Goal: Transaction & Acquisition: Purchase product/service

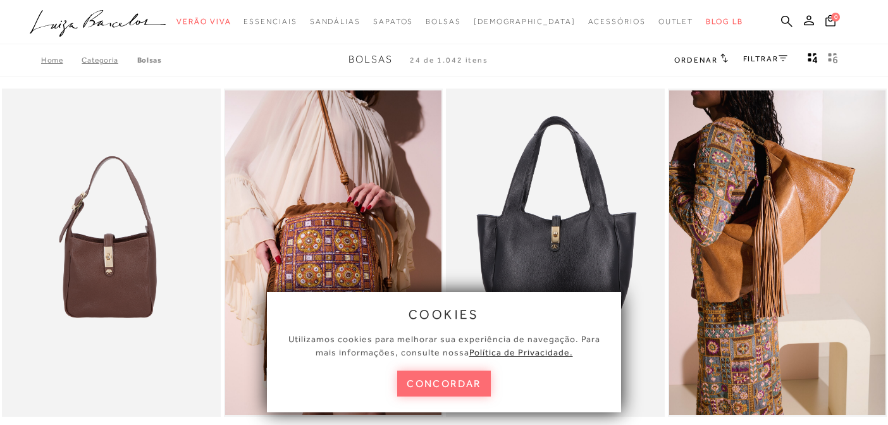
click at [447, 385] on button "concordar" at bounding box center [444, 384] width 94 height 26
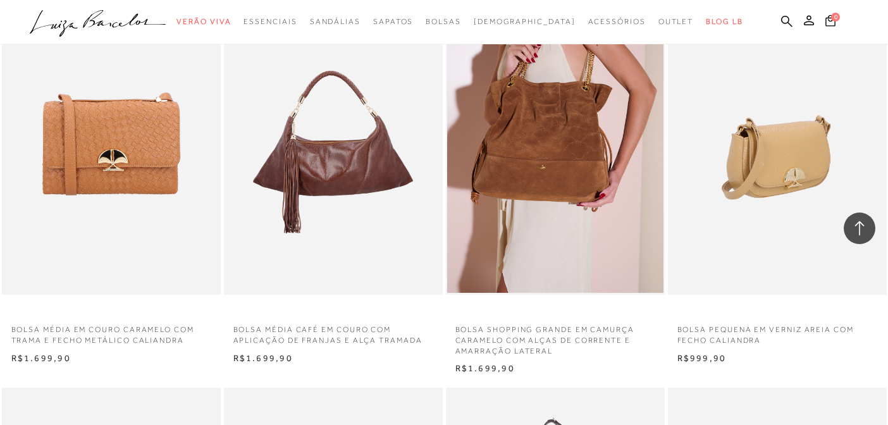
scroll to position [1355, 0]
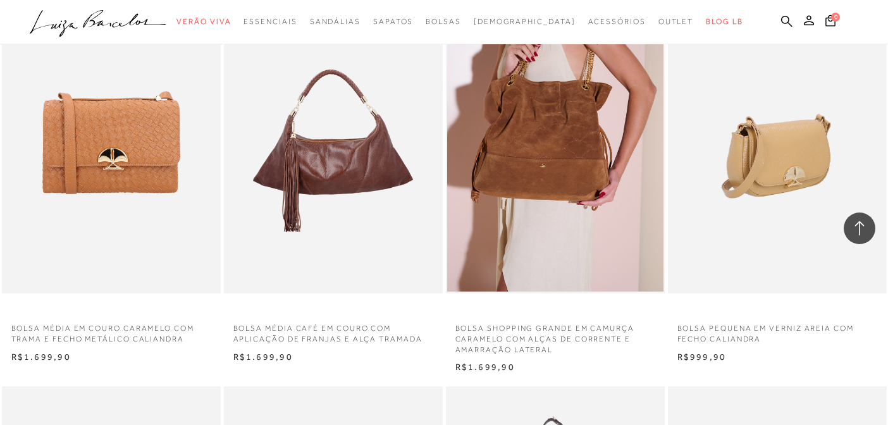
click at [782, 179] on img at bounding box center [778, 129] width 218 height 328
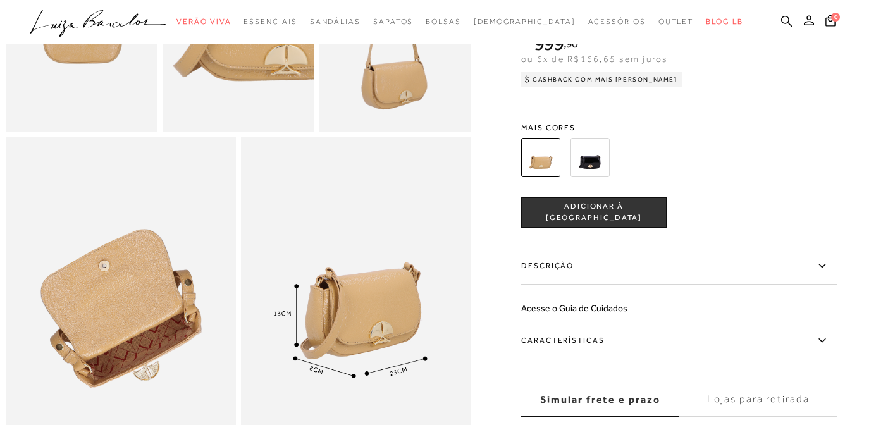
scroll to position [688, 0]
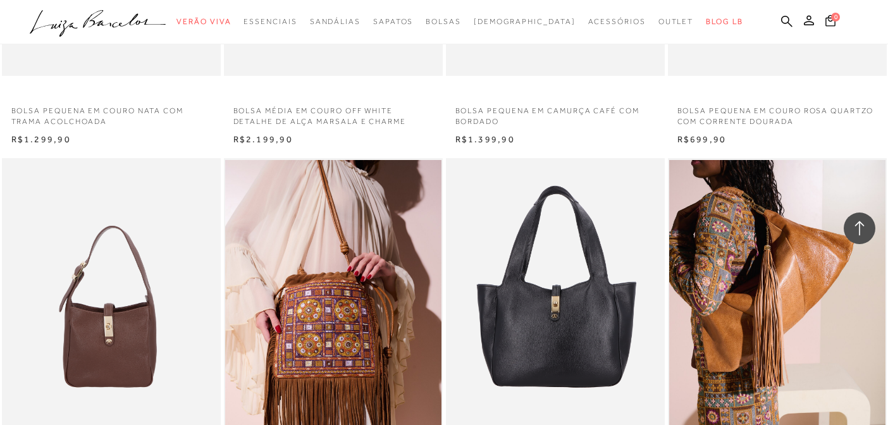
scroll to position [2255, 0]
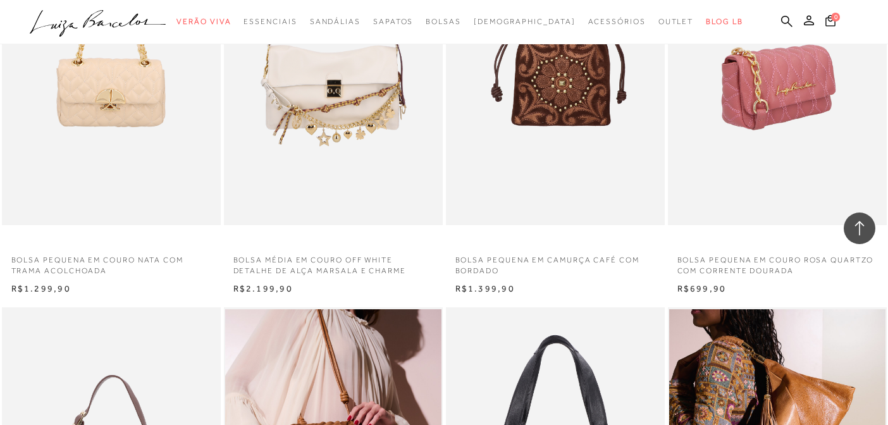
click at [759, 105] on img at bounding box center [778, 61] width 218 height 328
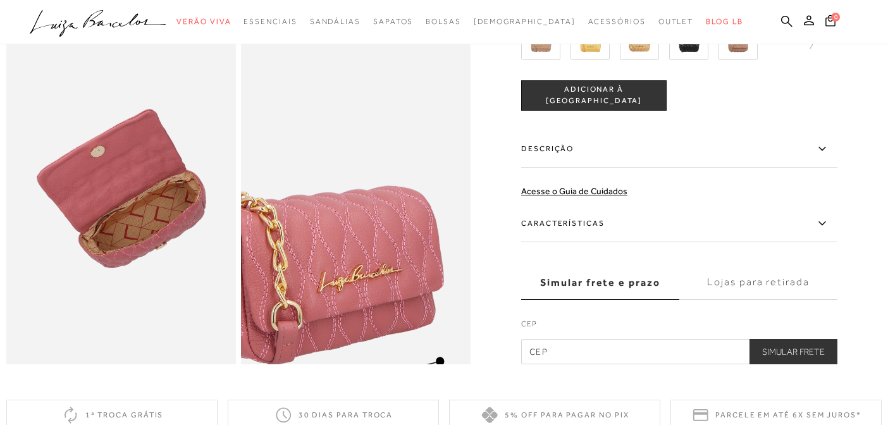
scroll to position [660, 0]
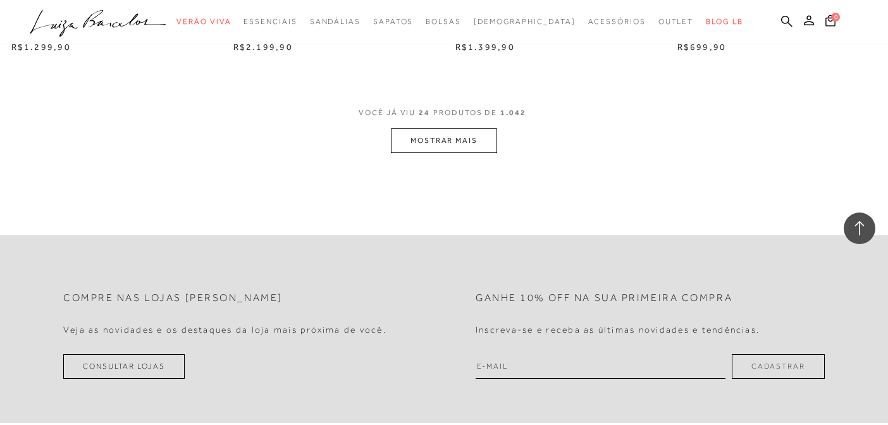
scroll to position [2408, 0]
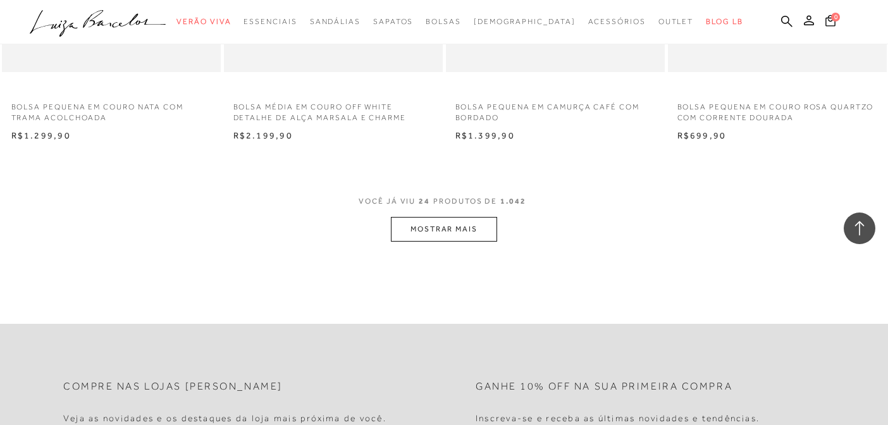
click at [445, 242] on button "MOSTRAR MAIS" at bounding box center [444, 229] width 106 height 25
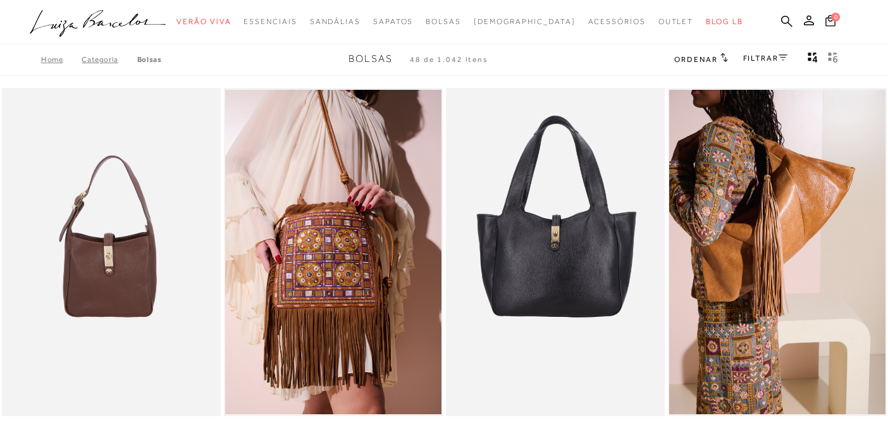
scroll to position [0, 0]
click at [758, 59] on link "FILTRAR" at bounding box center [765, 58] width 44 height 9
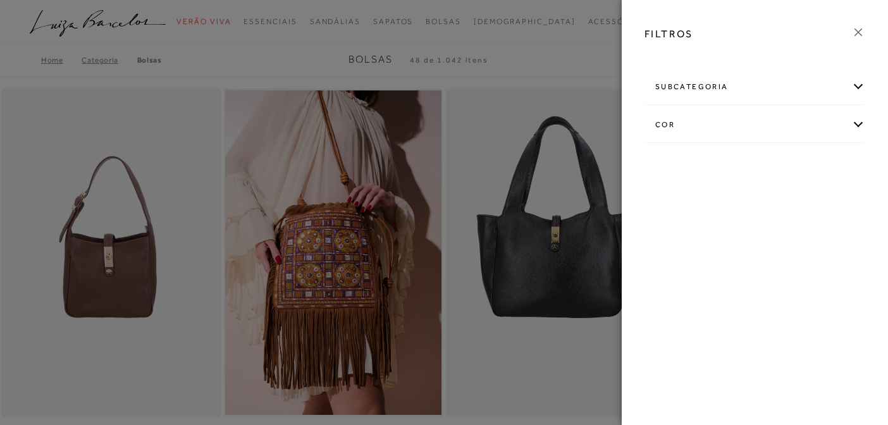
click at [662, 122] on div "cor" at bounding box center [754, 125] width 219 height 34
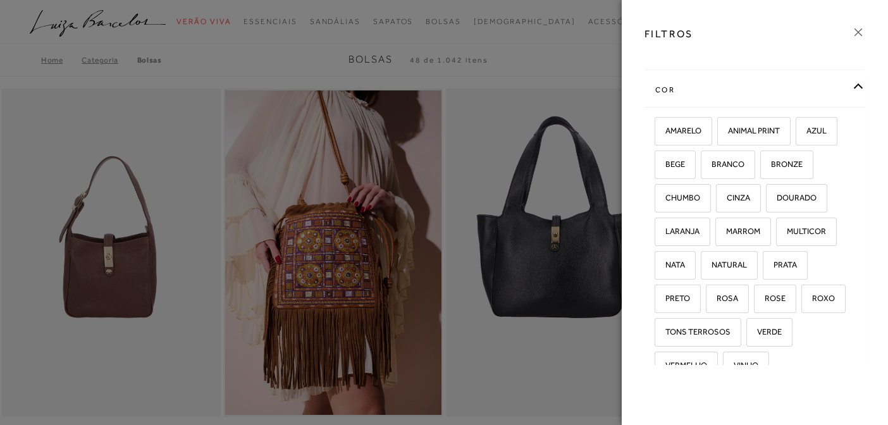
scroll to position [95, 0]
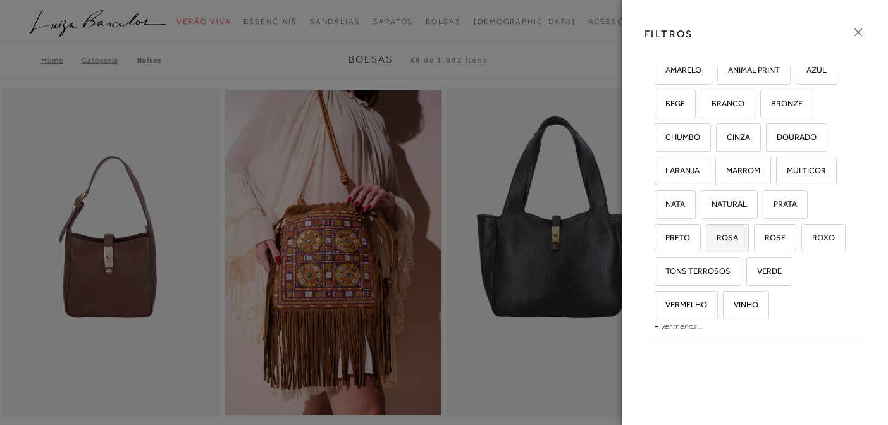
click at [717, 236] on span "ROSA" at bounding box center [722, 237] width 31 height 9
click at [717, 236] on input "ROSA" at bounding box center [710, 239] width 13 height 13
checkbox input "true"
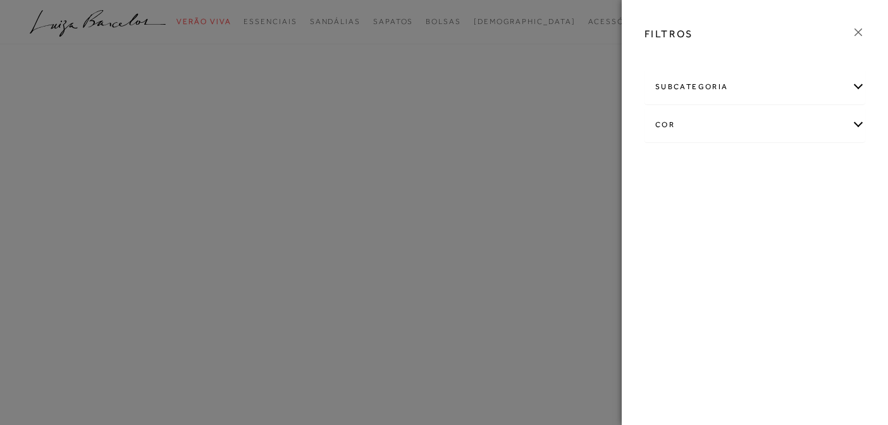
click at [767, 235] on div "FILTROS subcategoria Em [GEOGRAPHIC_DATA] Ocasião cor" at bounding box center [755, 212] width 266 height 425
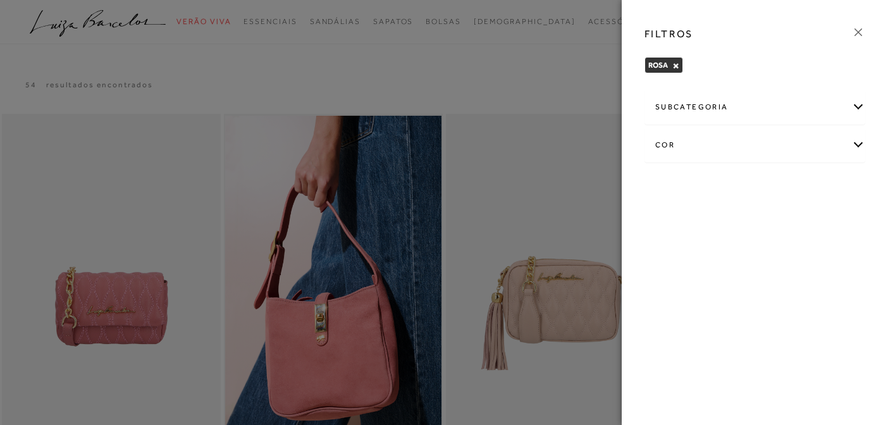
click at [706, 147] on div "cor" at bounding box center [754, 145] width 219 height 34
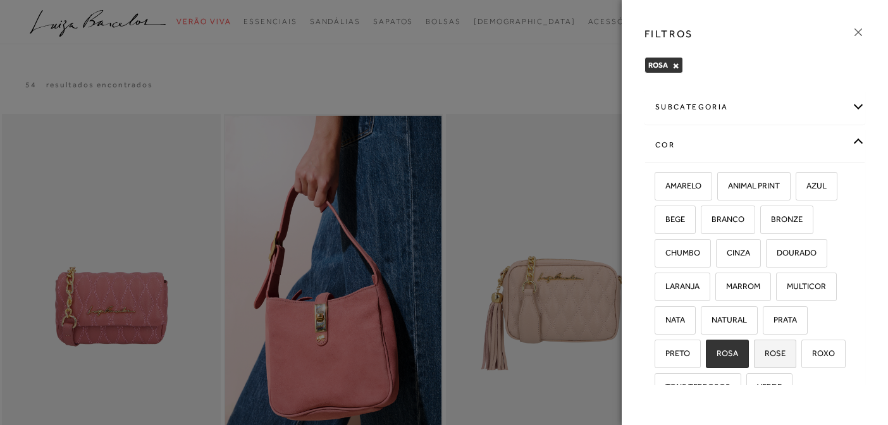
click at [774, 353] on span "ROSE" at bounding box center [770, 352] width 30 height 9
click at [765, 353] on input "ROSE" at bounding box center [758, 355] width 13 height 13
checkbox input "true"
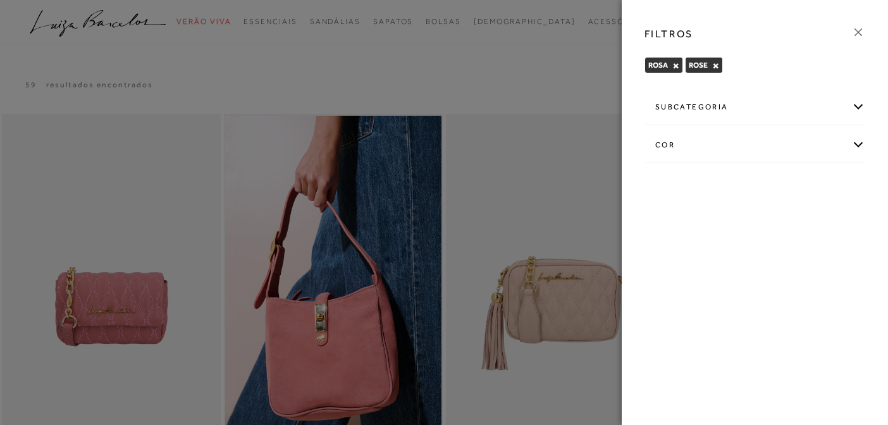
click at [525, 85] on div at bounding box center [444, 212] width 888 height 425
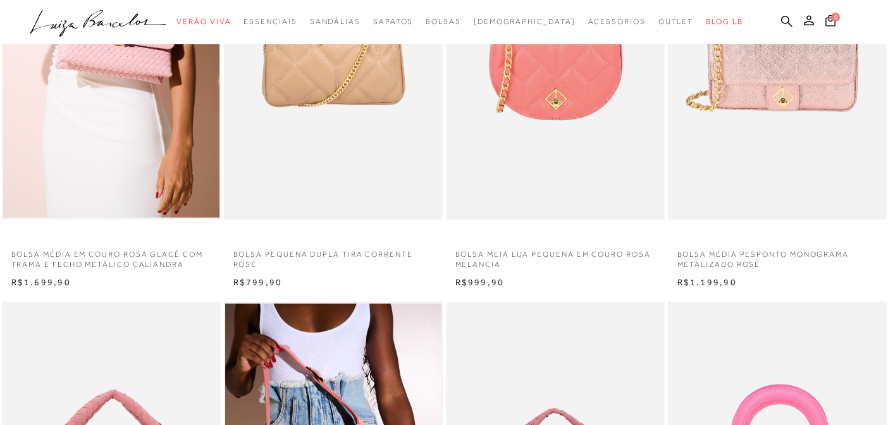
scroll to position [427, 0]
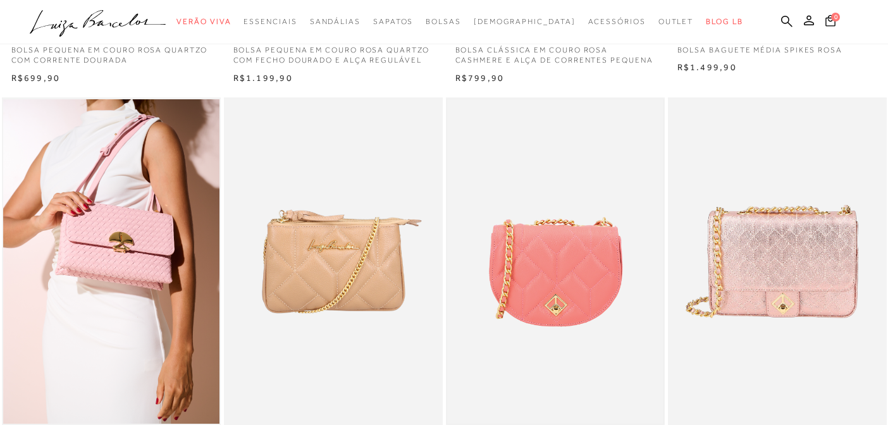
click at [577, 281] on img at bounding box center [555, 261] width 216 height 324
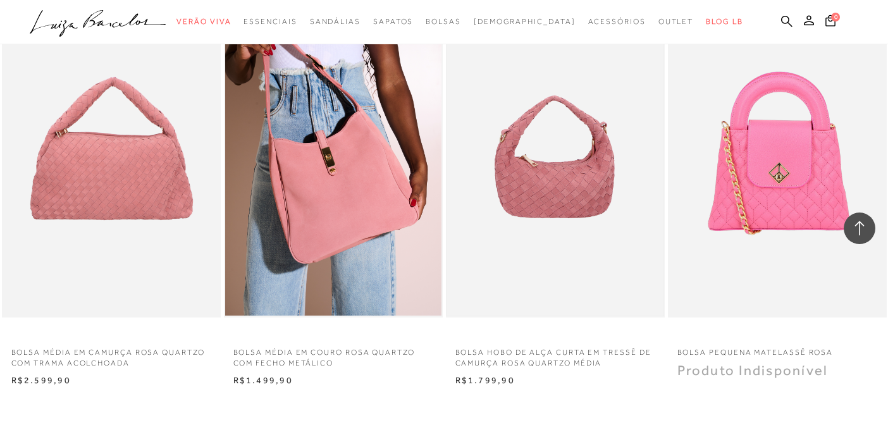
scroll to position [947, 0]
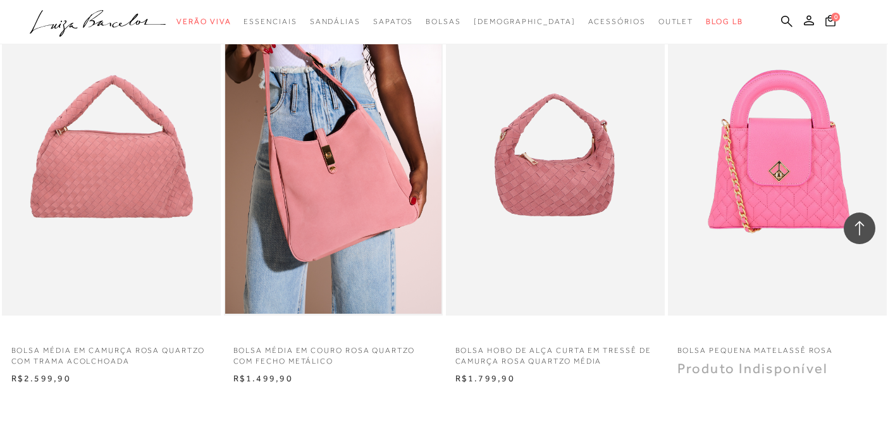
click at [367, 191] on img at bounding box center [333, 151] width 216 height 324
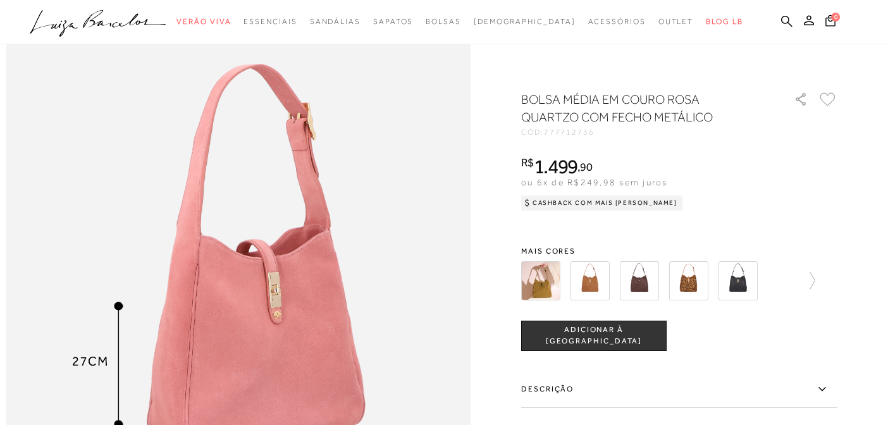
scroll to position [799, 0]
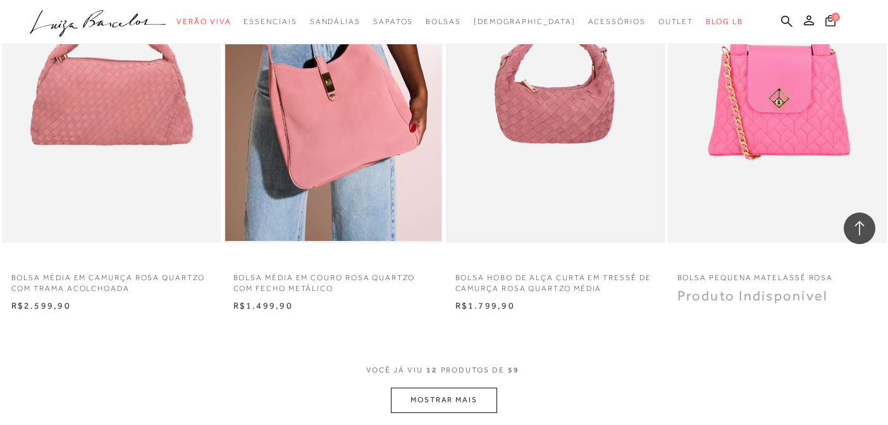
scroll to position [1204, 0]
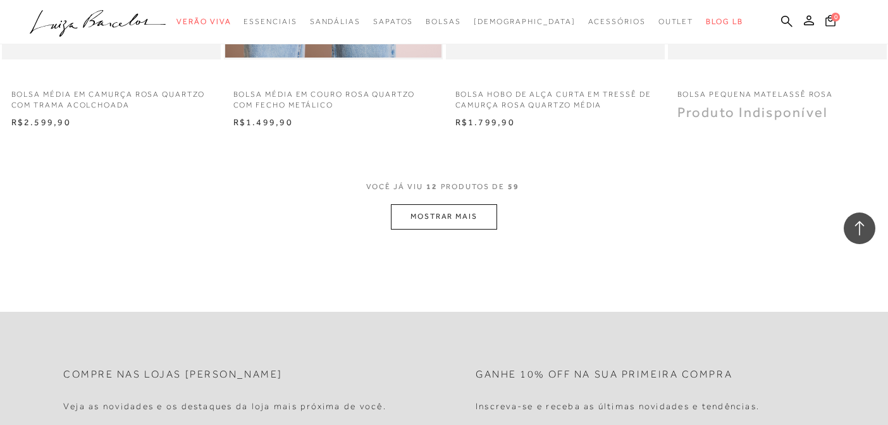
click at [442, 216] on button "MOSTRAR MAIS" at bounding box center [444, 216] width 106 height 25
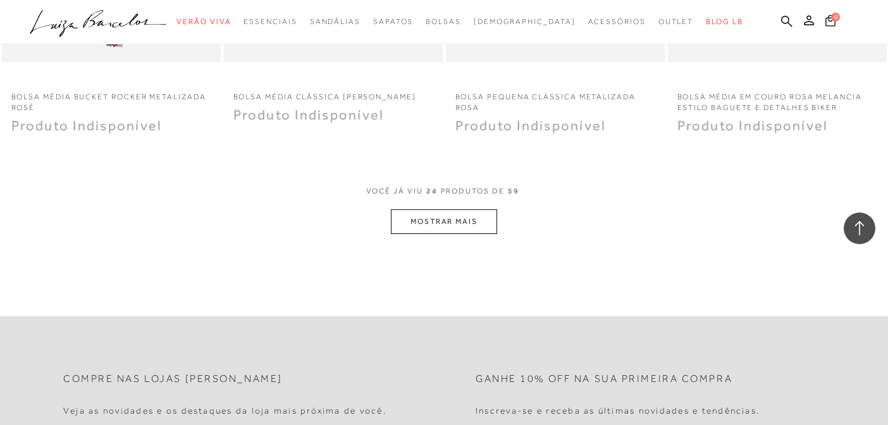
scroll to position [2445, 0]
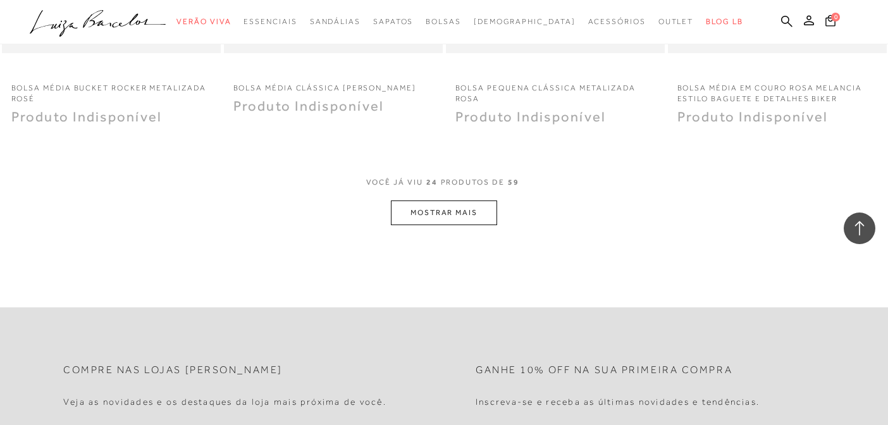
click at [455, 206] on button "MOSTRAR MAIS" at bounding box center [444, 212] width 106 height 25
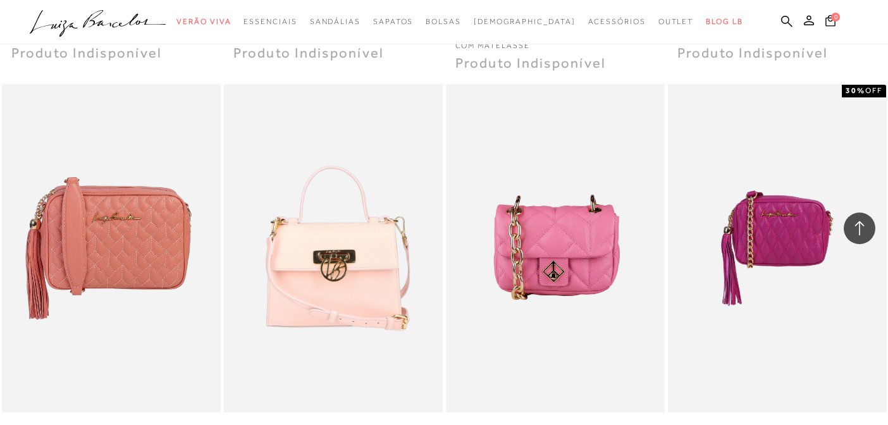
scroll to position [3723, 0]
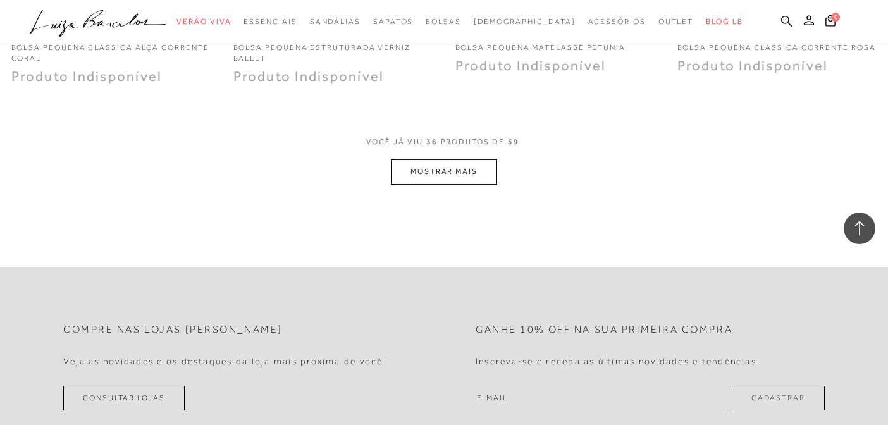
click at [462, 167] on button "MOSTRAR MAIS" at bounding box center [444, 171] width 106 height 25
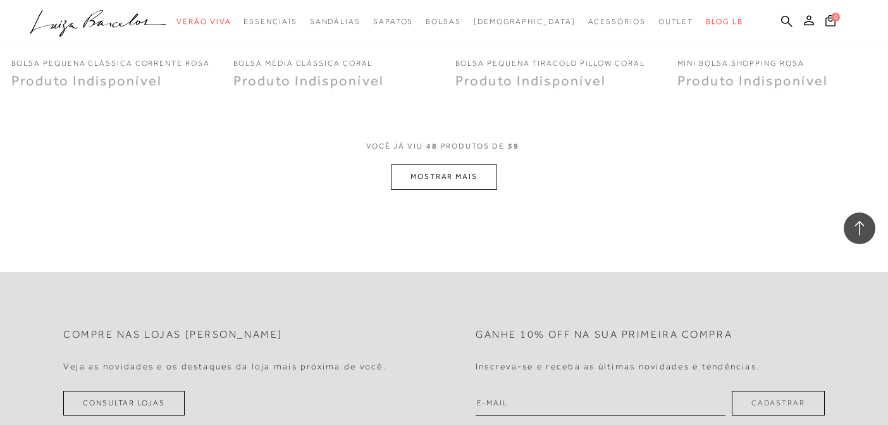
scroll to position [4946, 0]
click at [465, 176] on button "MOSTRAR MAIS" at bounding box center [444, 176] width 106 height 25
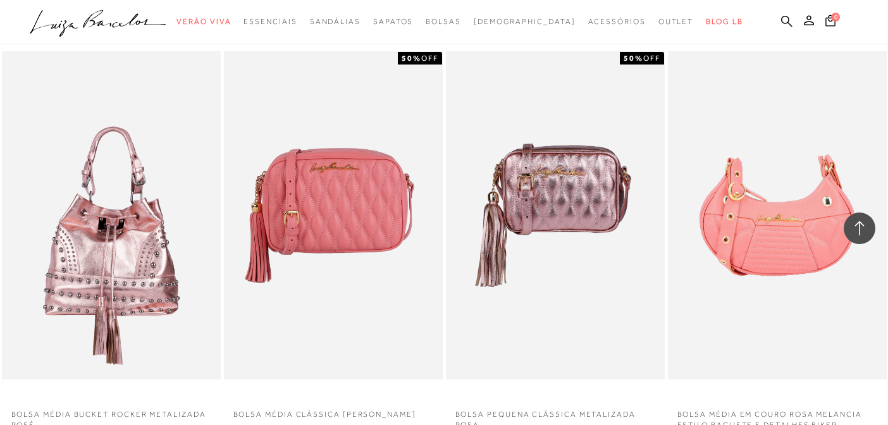
scroll to position [2047, 0]
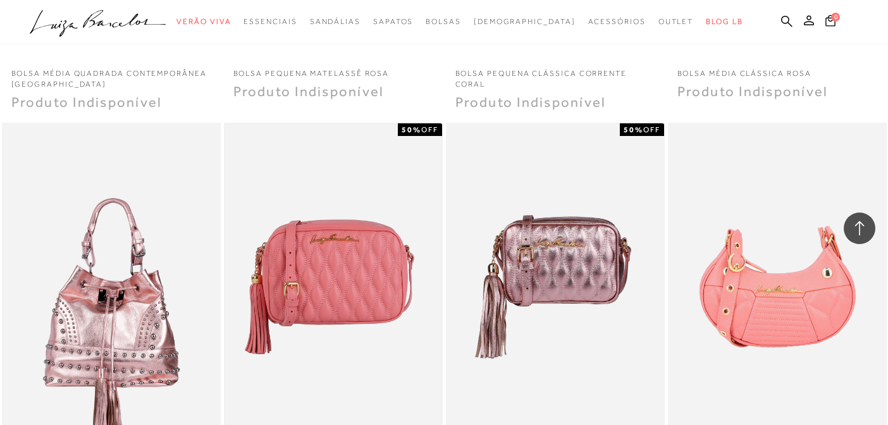
click at [351, 247] on img at bounding box center [333, 287] width 216 height 324
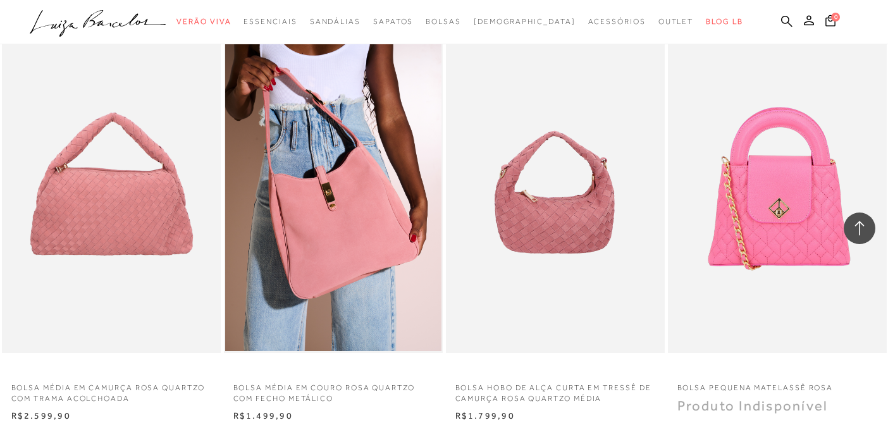
scroll to position [985, 0]
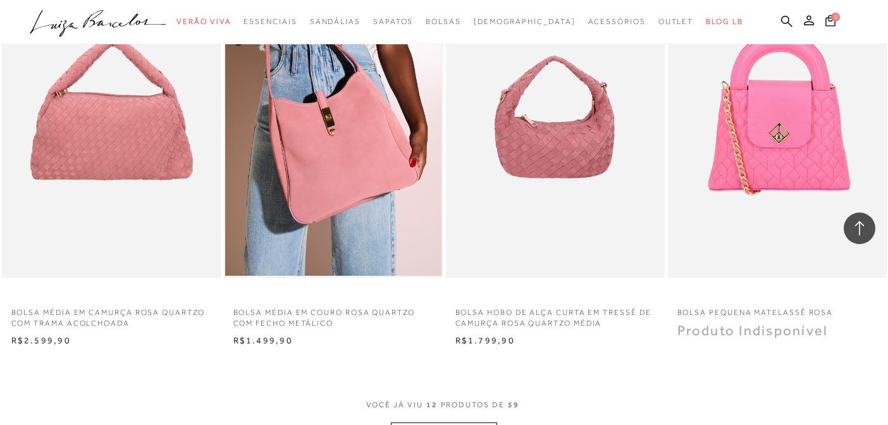
click at [295, 147] on img at bounding box center [333, 113] width 216 height 324
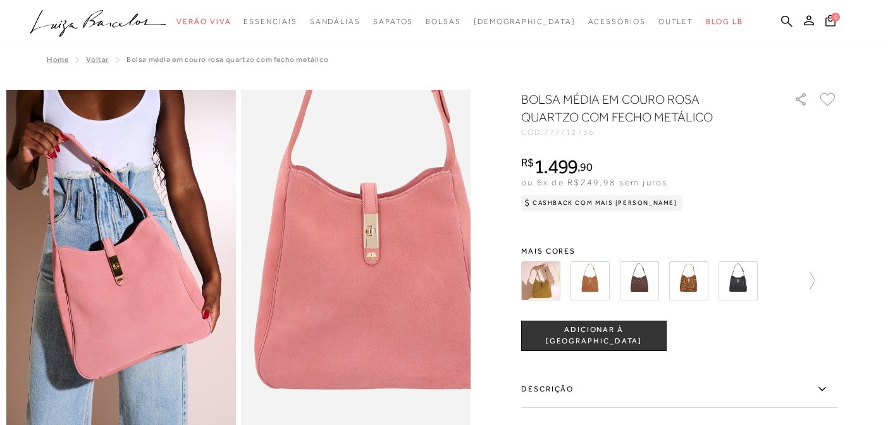
click at [342, 277] on img at bounding box center [371, 250] width 459 height 689
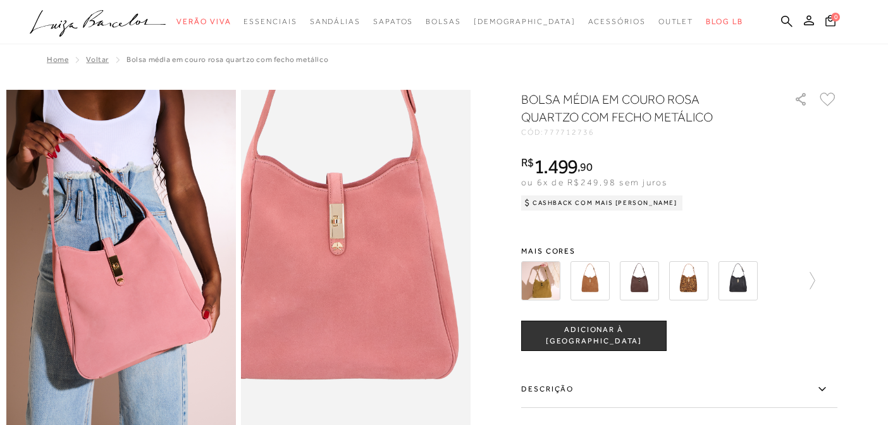
click at [376, 287] on img at bounding box center [337, 240] width 459 height 689
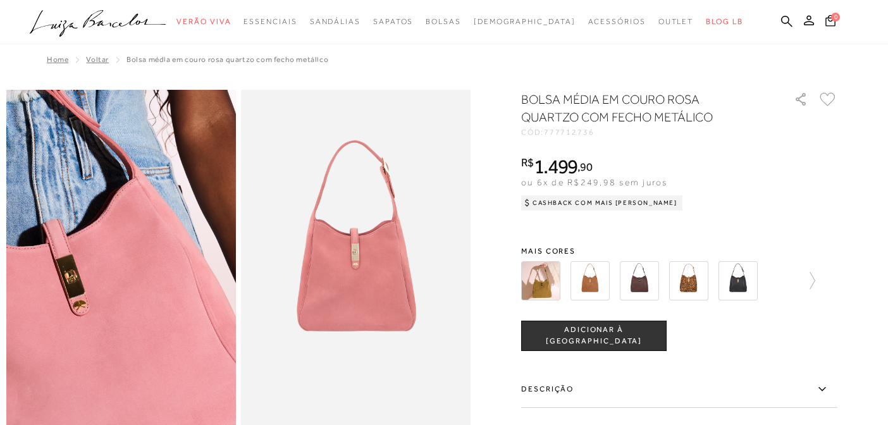
click at [159, 259] on img at bounding box center [81, 267] width 459 height 689
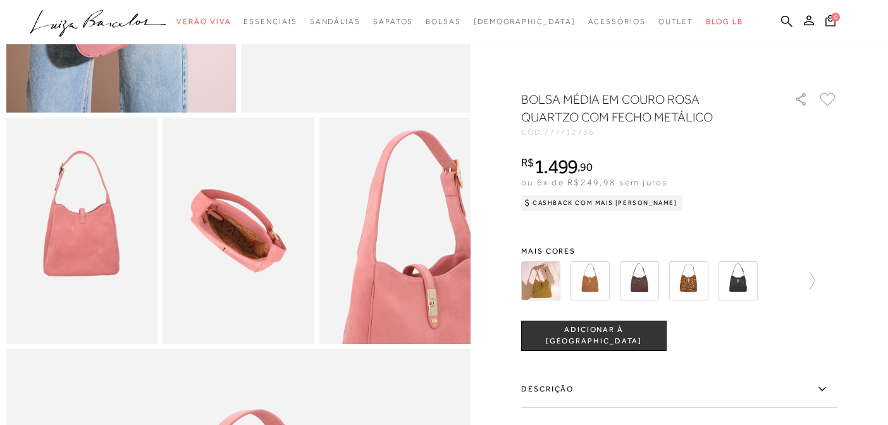
scroll to position [354, 0]
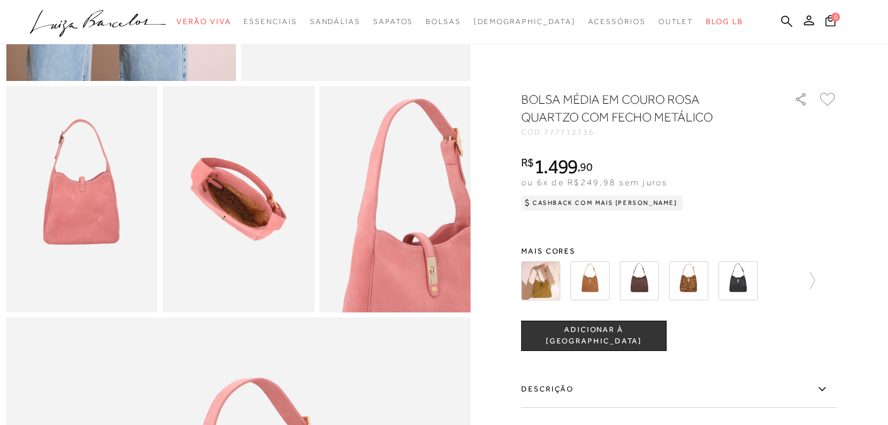
click at [553, 390] on label "Descrição" at bounding box center [679, 389] width 316 height 37
click at [0, 0] on input "Descrição" at bounding box center [0, 0] width 0 height 0
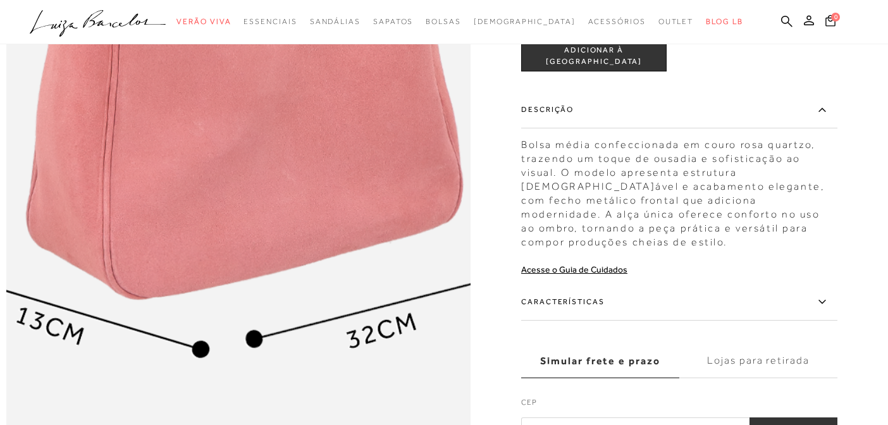
scroll to position [857, 0]
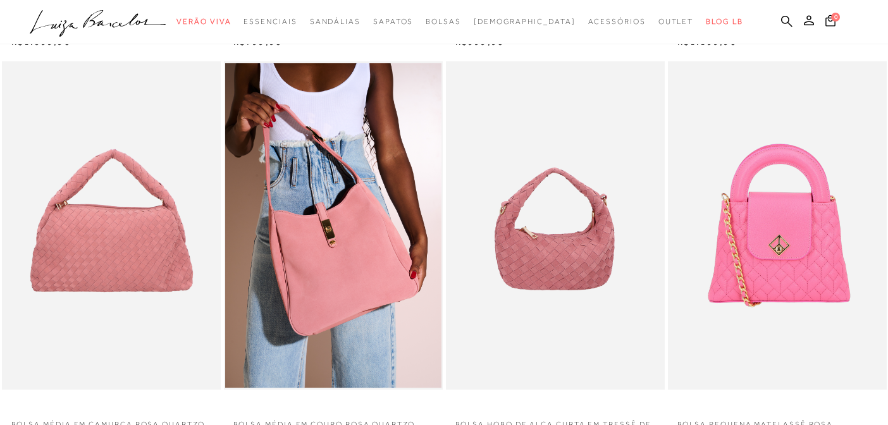
scroll to position [876, 0]
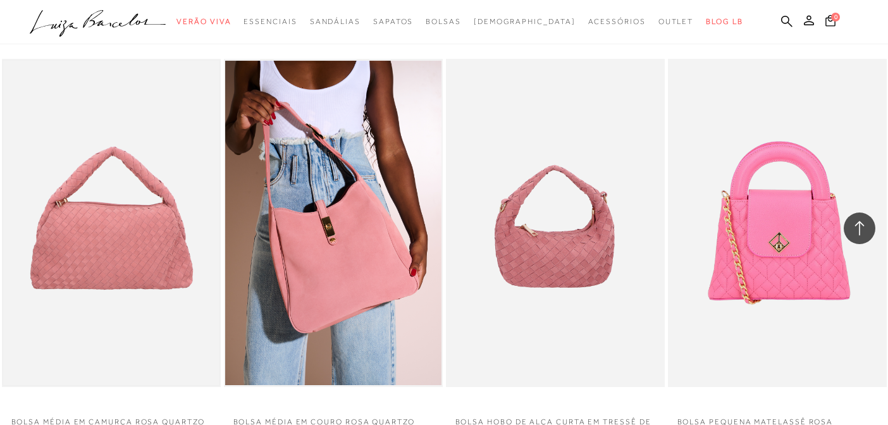
click at [78, 230] on img at bounding box center [111, 223] width 216 height 324
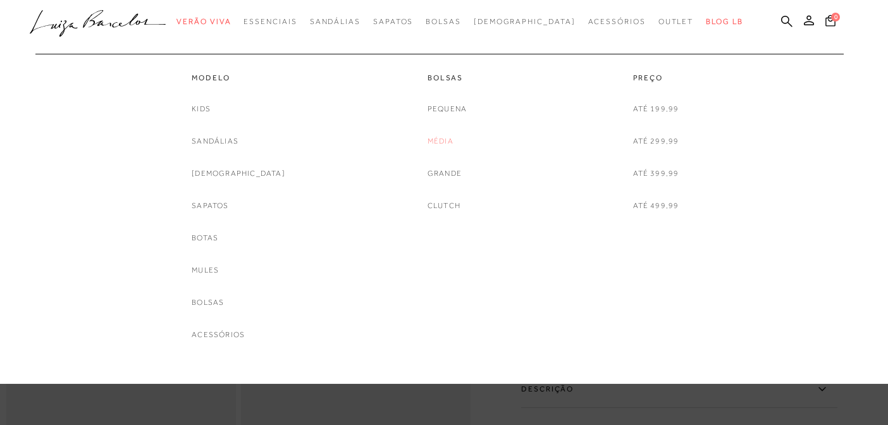
click at [443, 141] on link "Média" at bounding box center [441, 141] width 26 height 13
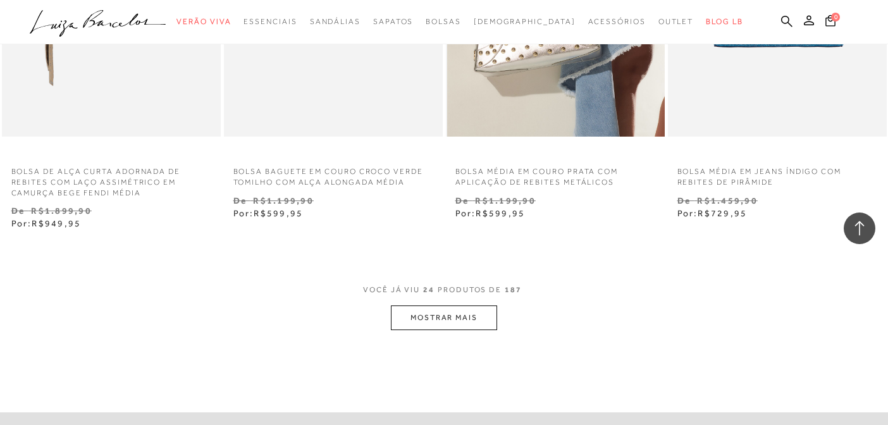
scroll to position [2523, 0]
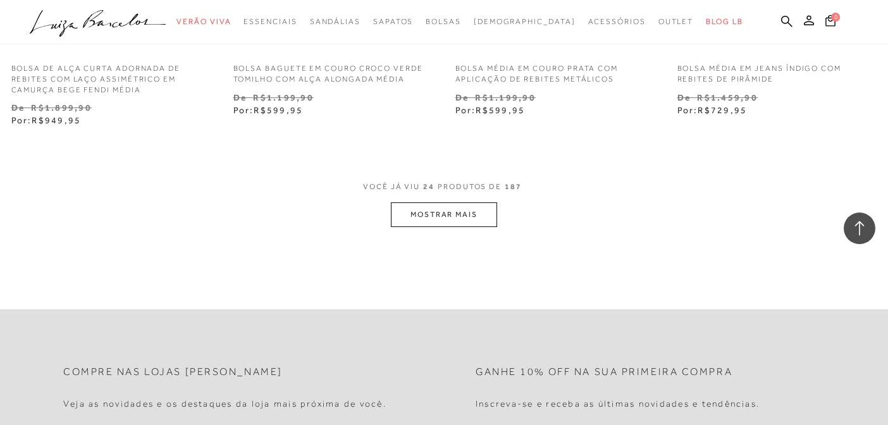
click at [443, 213] on button "MOSTRAR MAIS" at bounding box center [444, 214] width 106 height 25
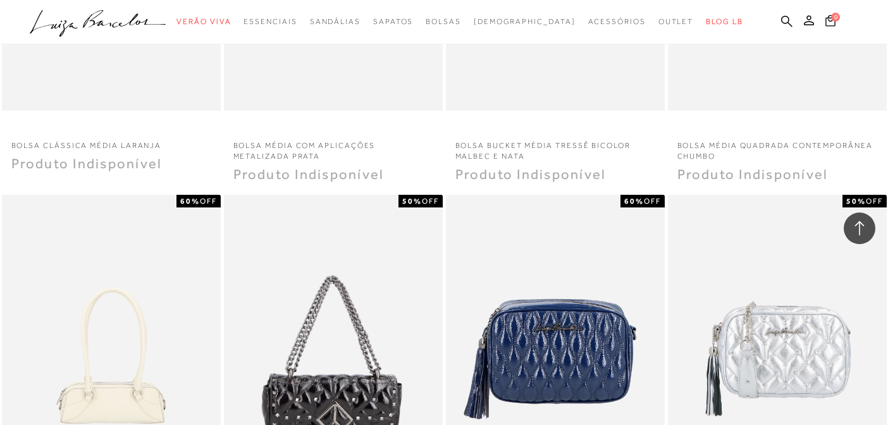
scroll to position [4249, 0]
